Goal: Answer question/provide support: Share knowledge or assist other users

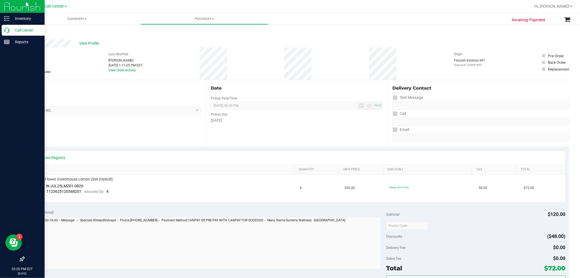
click at [6, 29] on icon at bounding box center [6, 29] width 5 height 5
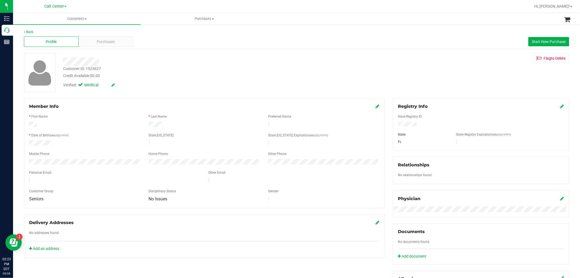
drag, startPoint x: 55, startPoint y: 142, endPoint x: 13, endPoint y: 144, distance: 41.7
click at [13, 144] on div "Back Profile Purchases Start New Purchase Customer ID: 1523627 Credit Available…" at bounding box center [296, 209] width 567 height 370
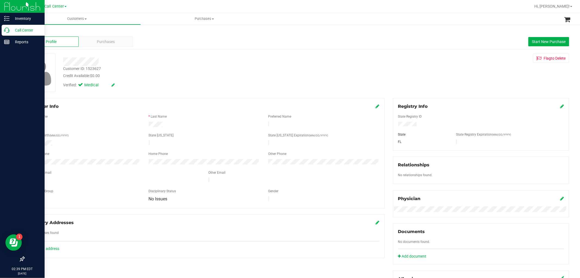
click at [11, 32] on p "Call Center" at bounding box center [26, 30] width 33 height 7
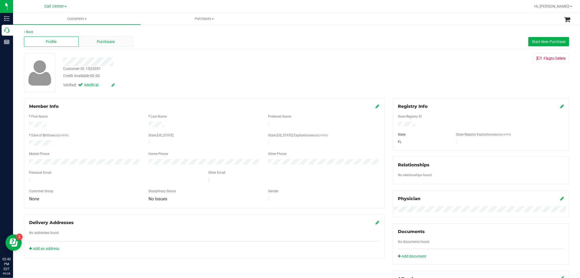
click at [122, 40] on div "Purchases" at bounding box center [106, 41] width 55 height 10
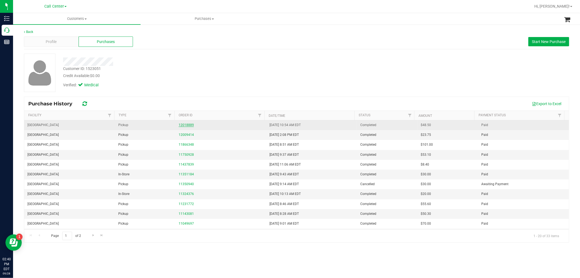
click at [189, 125] on link "12018889" at bounding box center [186, 125] width 15 height 4
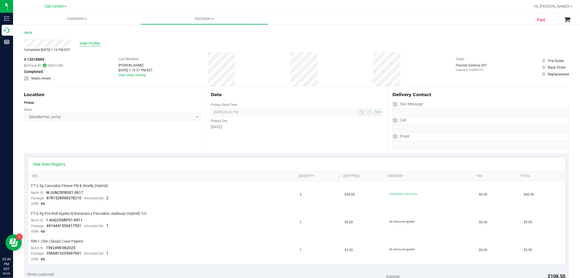
click at [93, 42] on span "View Profile" at bounding box center [91, 44] width 22 height 6
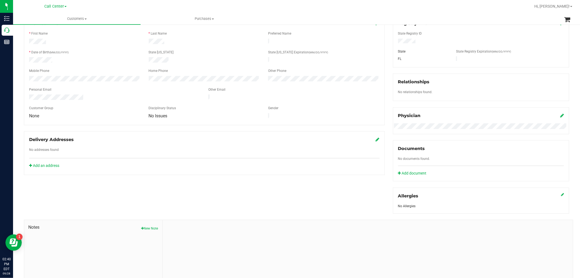
scroll to position [116, 0]
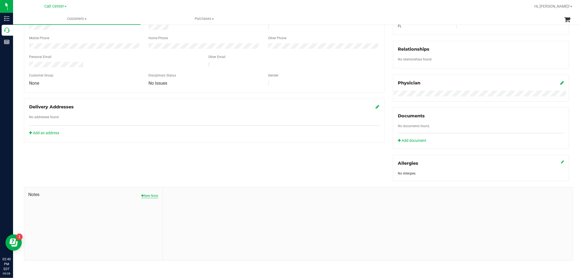
click at [146, 194] on button "New Note" at bounding box center [149, 195] width 17 height 5
click at [186, 233] on textarea "* Note" at bounding box center [368, 235] width 402 height 22
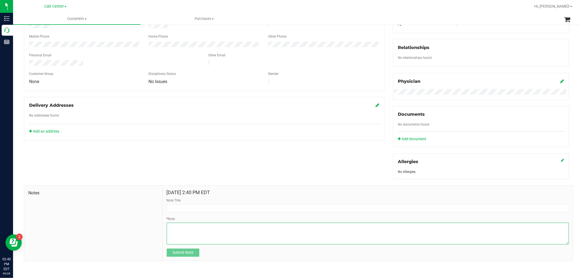
scroll to position [119, 0]
type textarea "PCI to report the cones did not make it into her bag; please honor free cones n…"
click at [187, 200] on div "Note Title" at bounding box center [368, 204] width 402 height 14
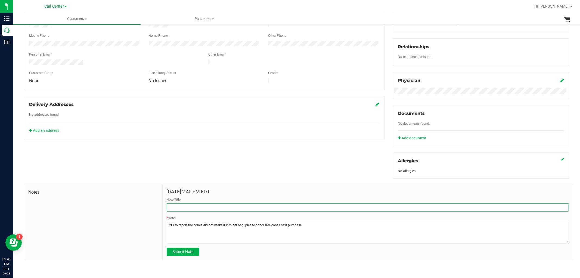
click at [186, 205] on input "Note Title" at bounding box center [368, 207] width 402 height 8
type input "missing cones"
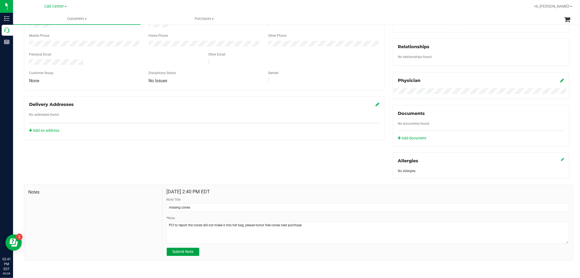
click at [189, 250] on span "Submit Note" at bounding box center [182, 251] width 21 height 4
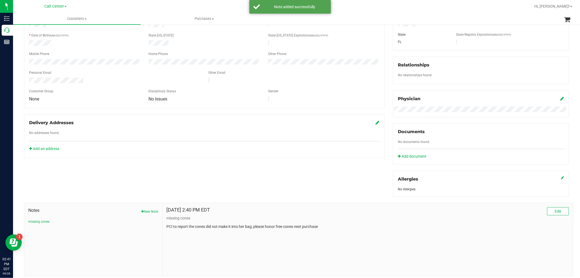
scroll to position [85, 0]
